Goal: Information Seeking & Learning: Learn about a topic

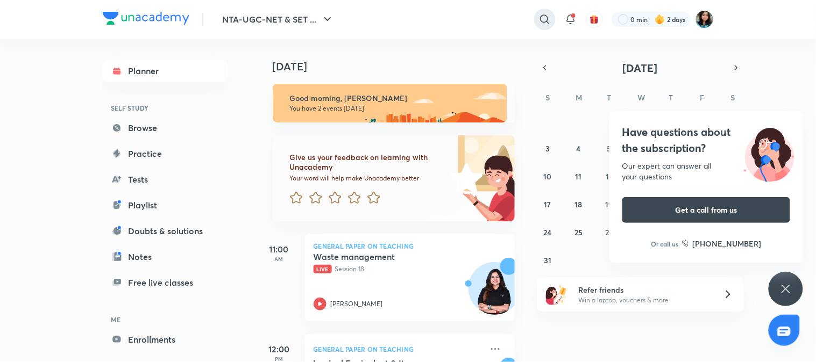
click at [538, 19] on icon at bounding box center [544, 19] width 13 height 13
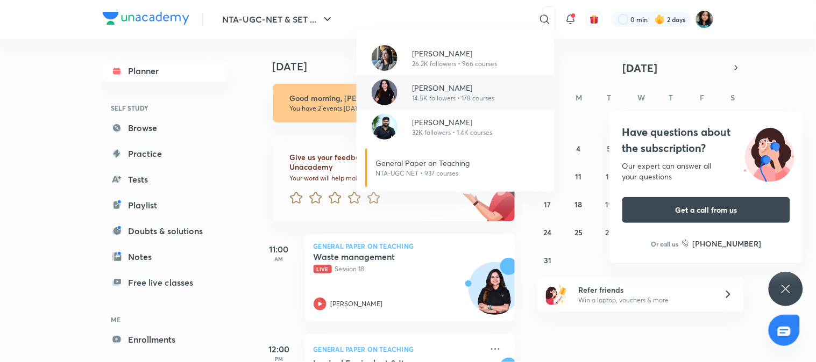
click at [434, 84] on p "[PERSON_NAME]" at bounding box center [453, 87] width 82 height 11
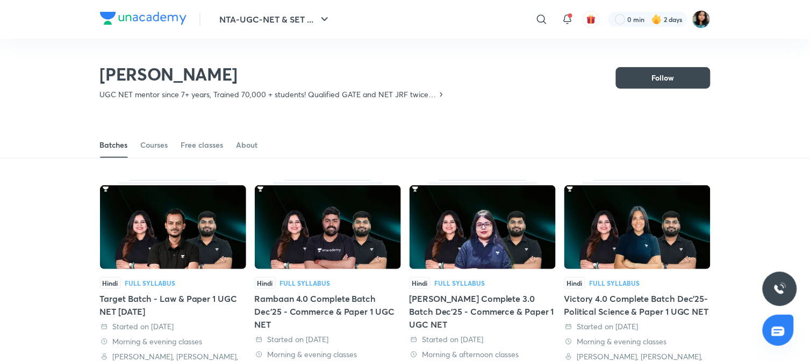
scroll to position [47, 0]
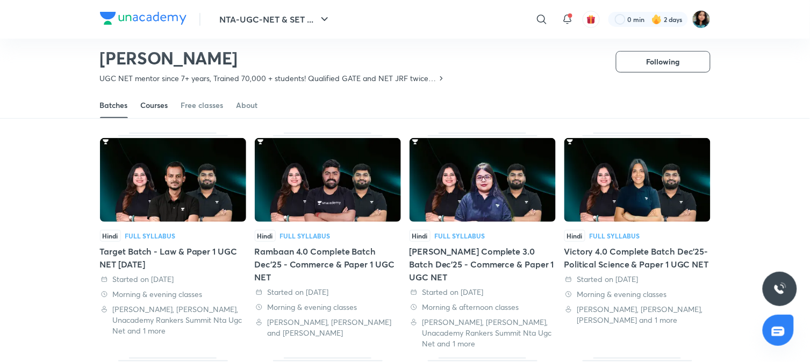
click at [146, 101] on div "Courses" at bounding box center [154, 105] width 27 height 11
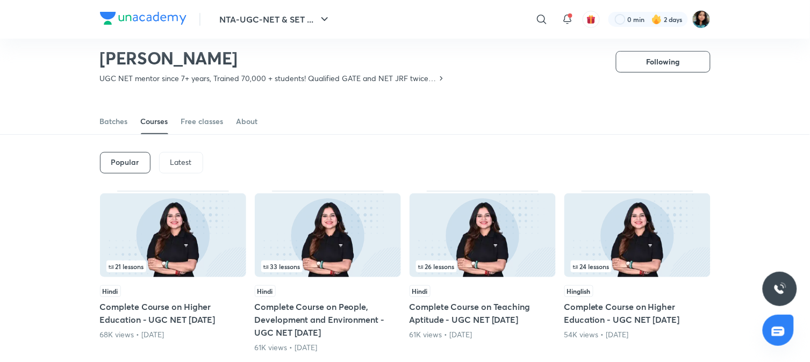
scroll to position [47, 0]
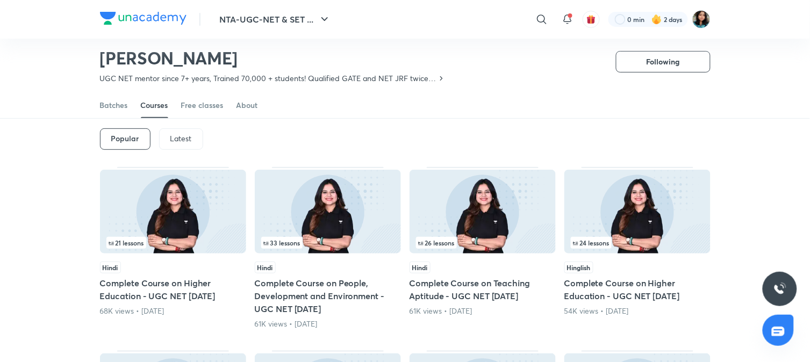
click at [183, 138] on p "Latest" at bounding box center [181, 138] width 22 height 9
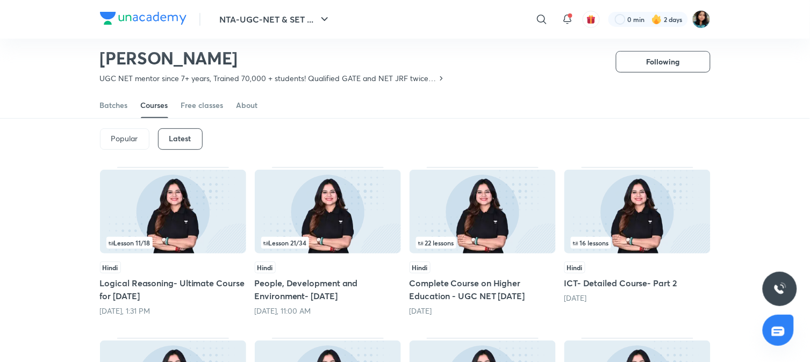
click at [665, 277] on h5 "ICT- Detailed Course- Part 2" at bounding box center [638, 283] width 146 height 13
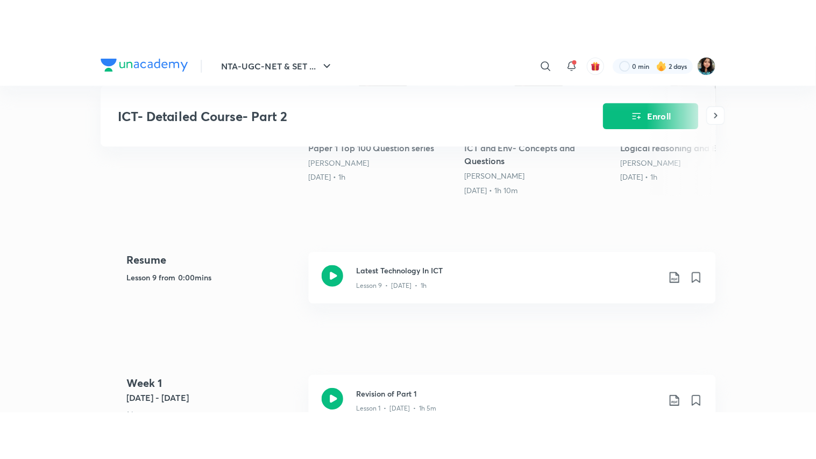
scroll to position [348, 0]
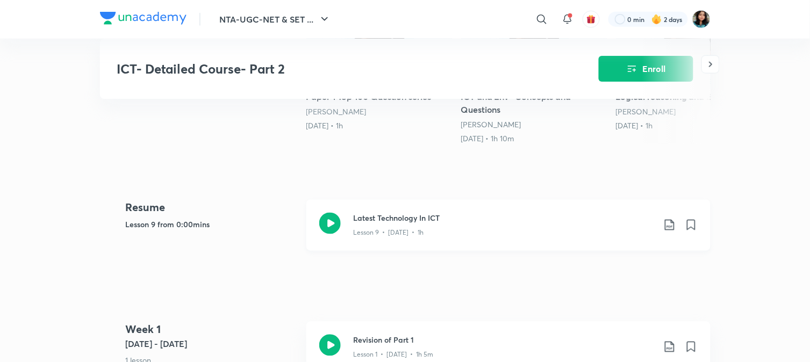
click at [334, 218] on icon at bounding box center [330, 224] width 22 height 22
